Goal: Information Seeking & Learning: Learn about a topic

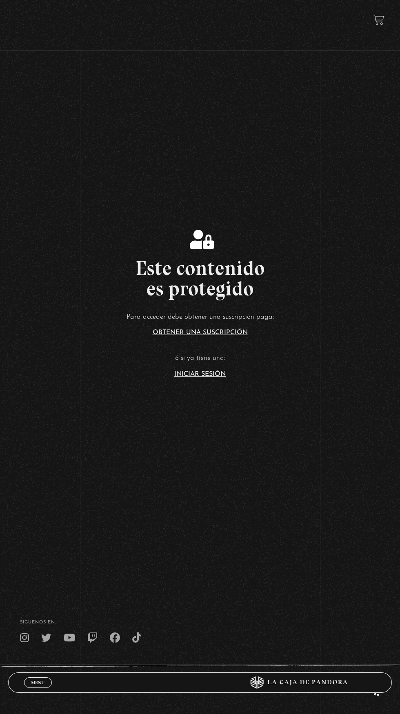
click at [217, 377] on link "Iniciar Sesión" at bounding box center [199, 374] width 51 height 7
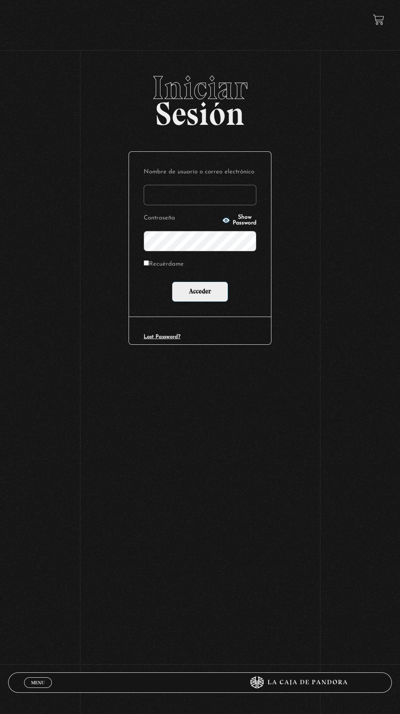
click at [232, 201] on input "Nombre de usuario o correo electrónico" at bounding box center [200, 195] width 113 height 20
type input "framirez.g88@gmail.com"
click at [172, 281] on input "Acceder" at bounding box center [200, 291] width 56 height 20
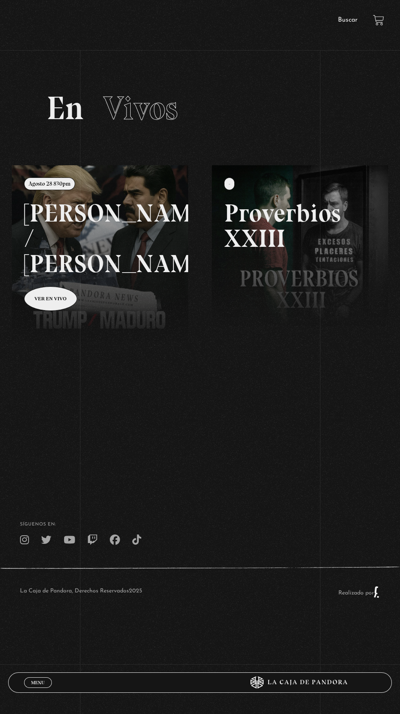
click at [351, 20] on link "Buscar" at bounding box center [348, 20] width 20 height 7
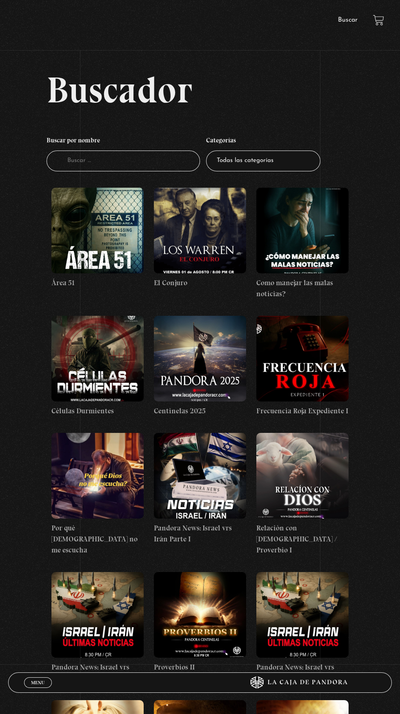
click at [162, 162] on input "Buscador" at bounding box center [122, 160] width 153 height 21
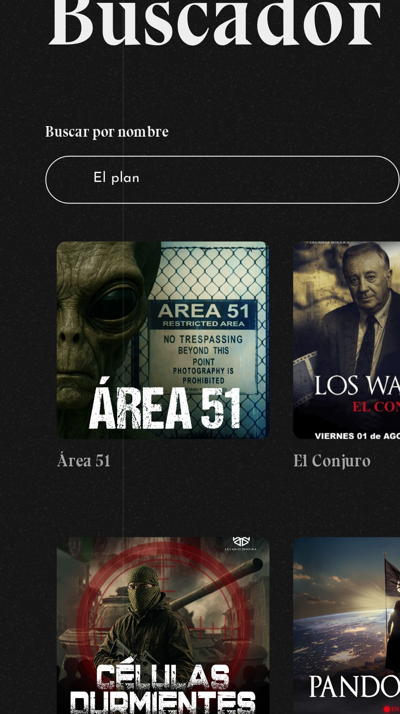
type input "El plan"
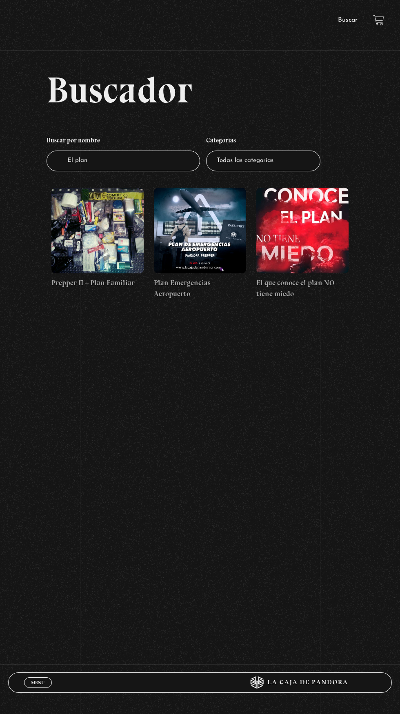
click at [322, 268] on figure at bounding box center [302, 231] width 92 height 86
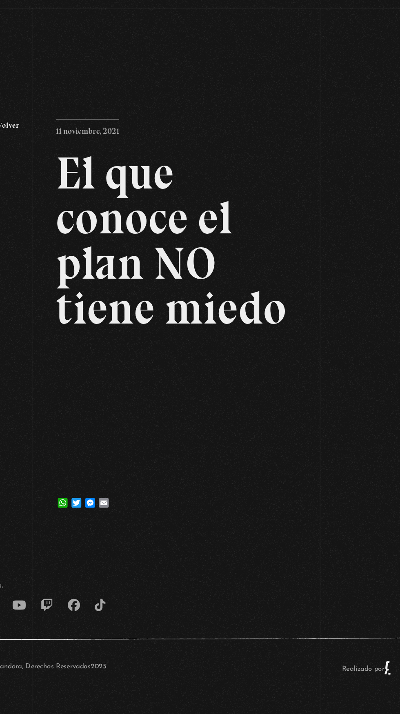
click at [379, 647] on body "ingresar al sitio Ver Video Más Información Solicitar Por favor coloque su disp…" at bounding box center [200, 323] width 400 height 647
click at [303, 443] on div "Volver [DATE] El que conoce el plan NO tiene miedo WhatsApp Twitter Messenger E…" at bounding box center [200, 276] width 400 height 410
